Goal: Task Accomplishment & Management: Manage account settings

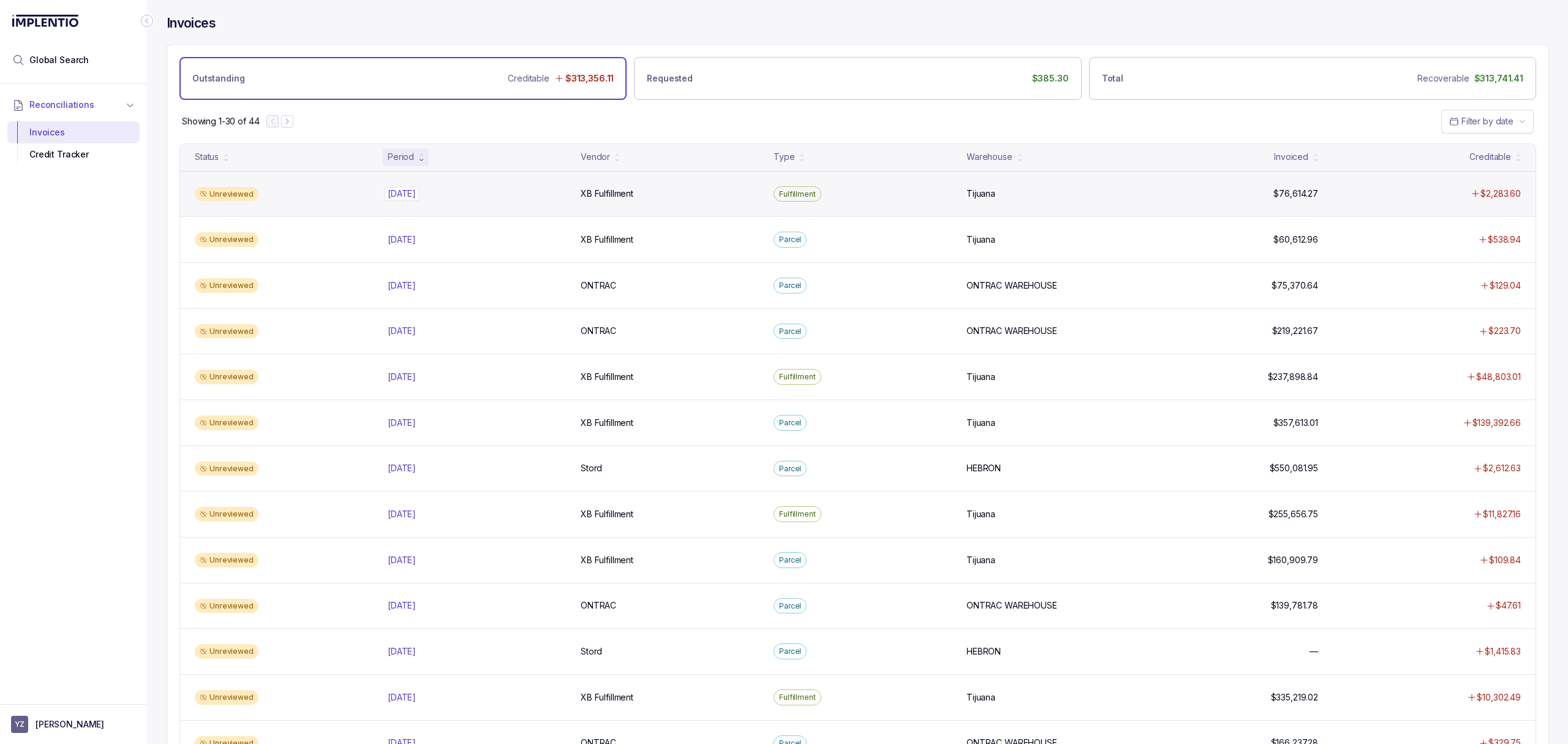
click at [412, 192] on p "[DATE]" at bounding box center [402, 194] width 35 height 14
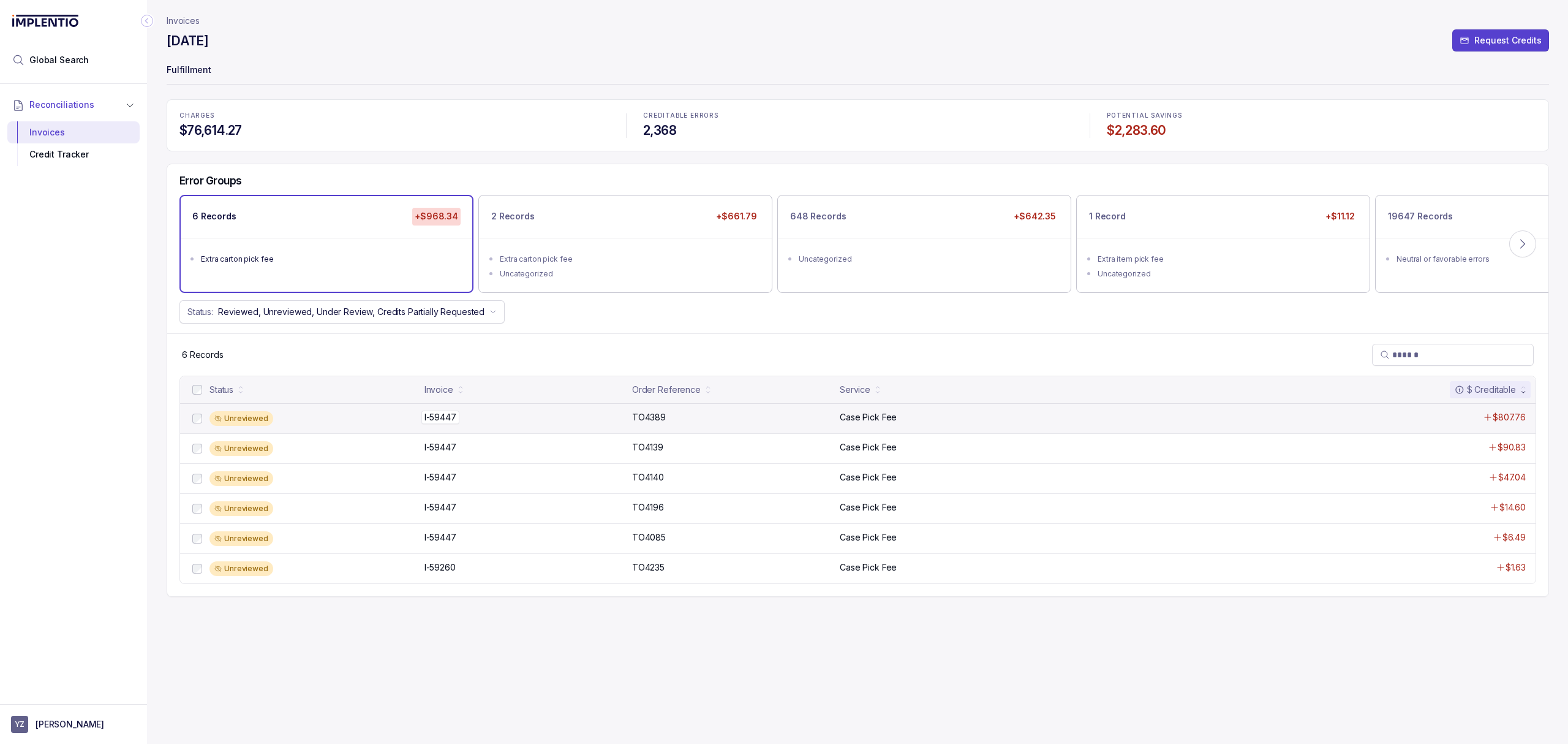
click at [455, 418] on p "I-59447" at bounding box center [440, 417] width 38 height 14
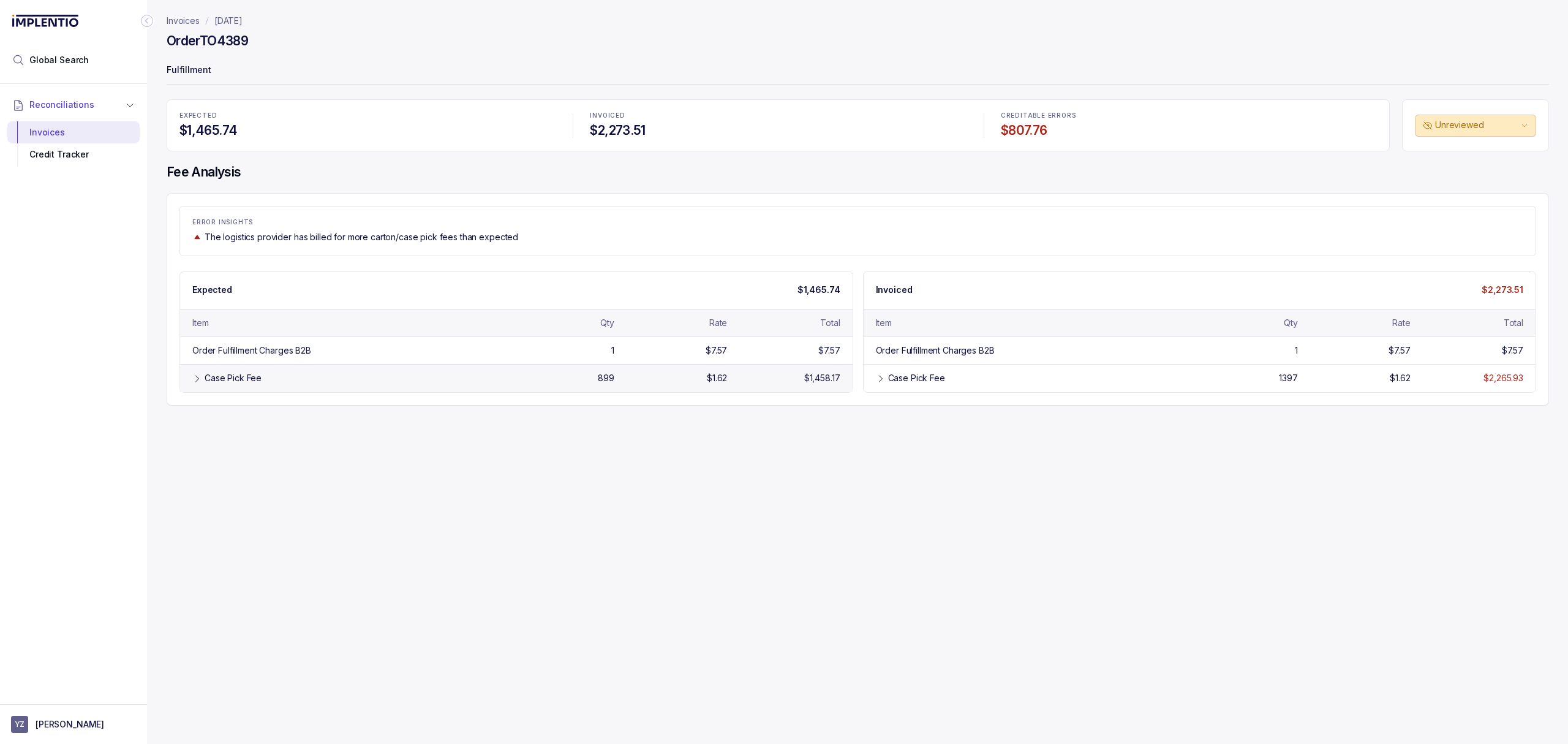
click at [391, 388] on div "Case Pick Fee 899 $1.62 $1,458.17" at bounding box center [516, 378] width 672 height 27
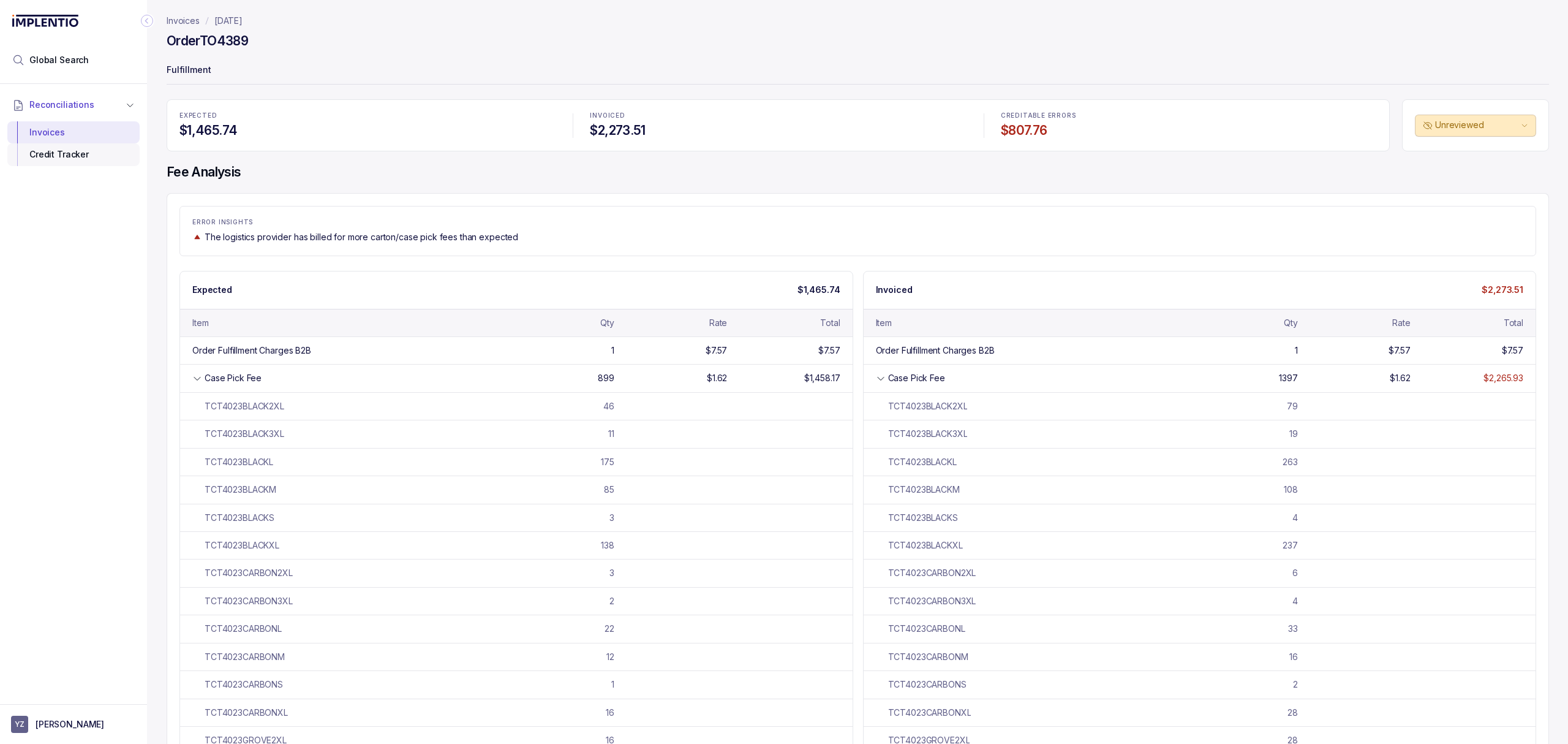
click at [80, 157] on div "Credit Tracker" at bounding box center [73, 153] width 112 height 22
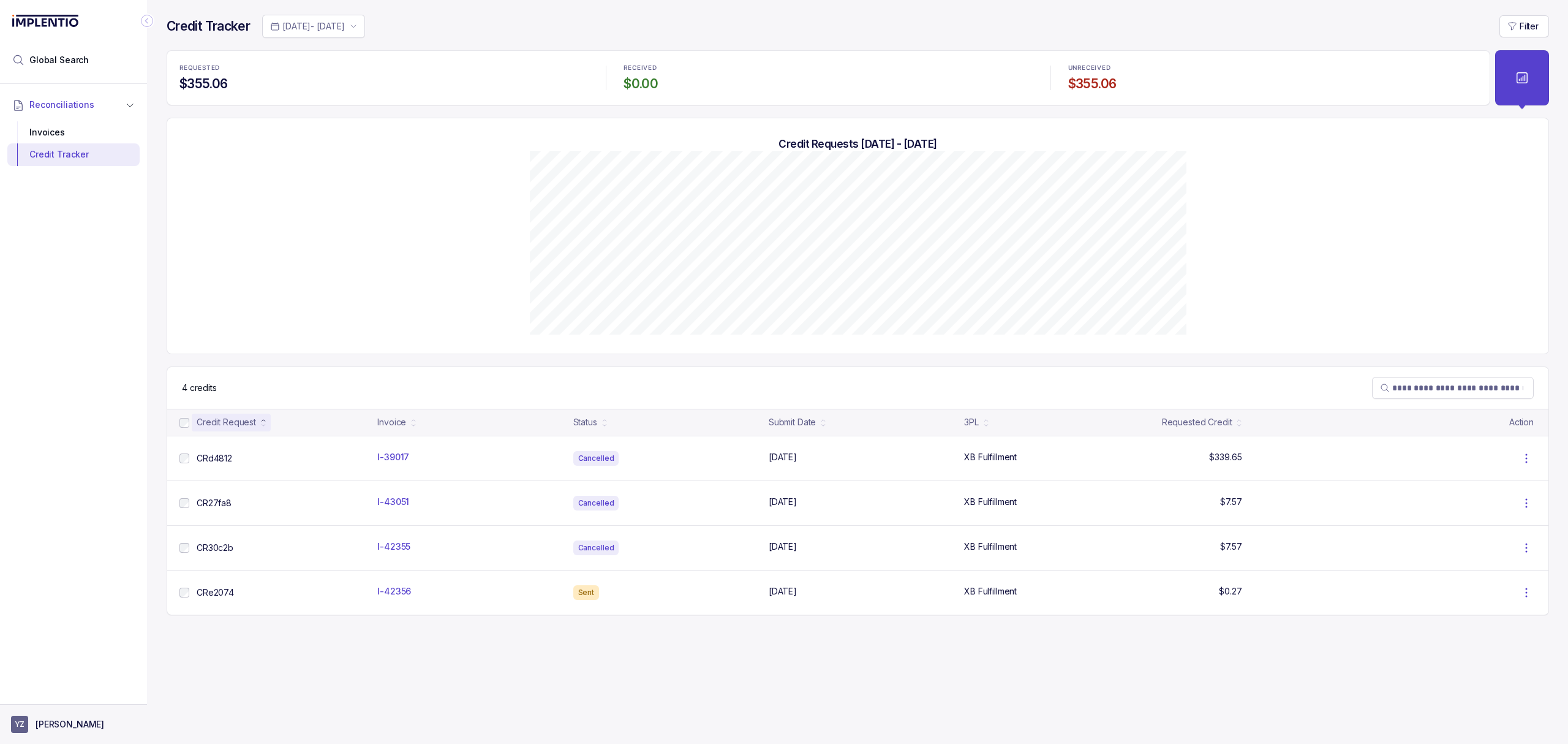
click at [51, 724] on p "[PERSON_NAME]" at bounding box center [69, 724] width 68 height 12
click at [55, 697] on p "Logout" at bounding box center [80, 697] width 102 height 12
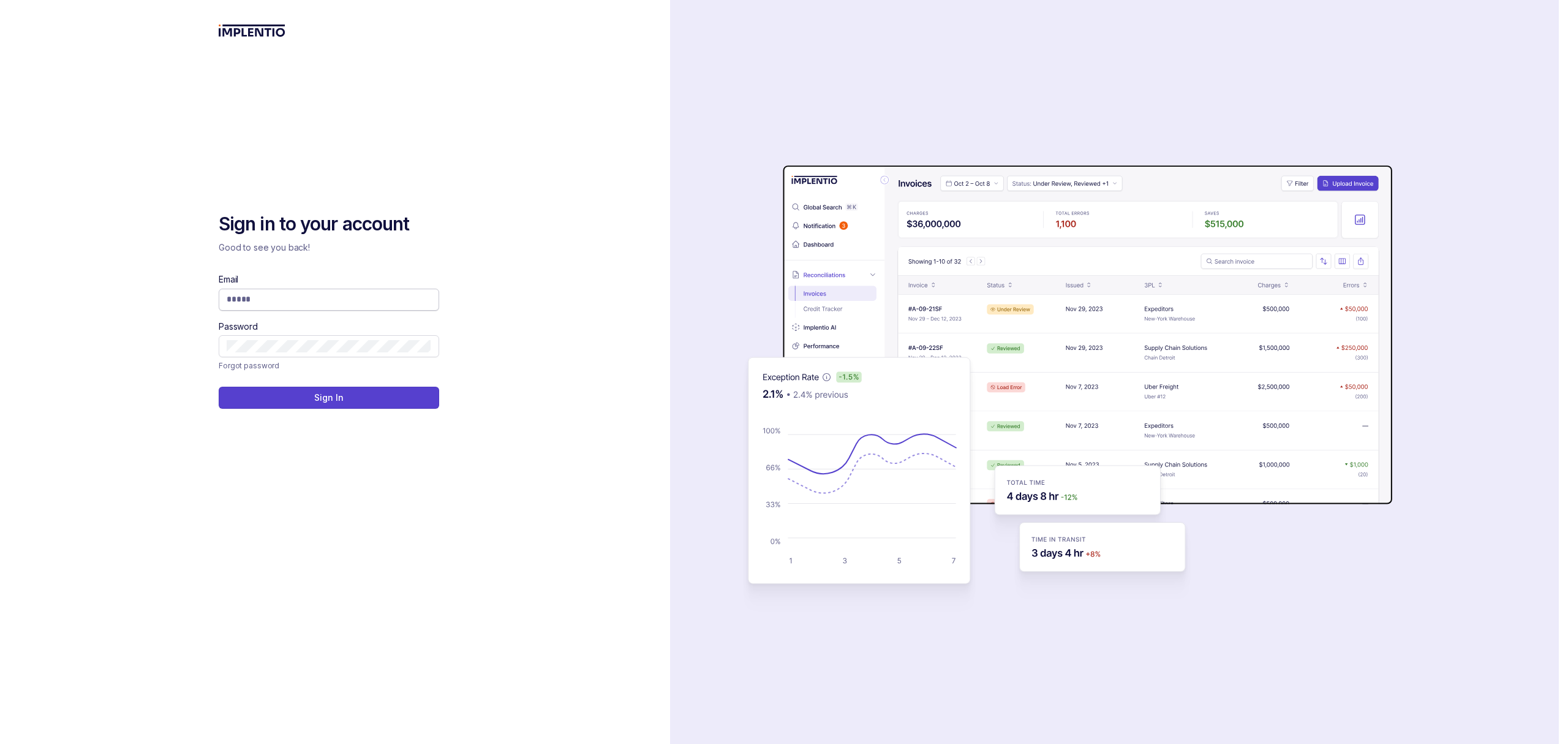
click at [275, 304] on input "Email" at bounding box center [329, 299] width 205 height 12
type input "**********"
